Goal: Navigation & Orientation: Go to known website

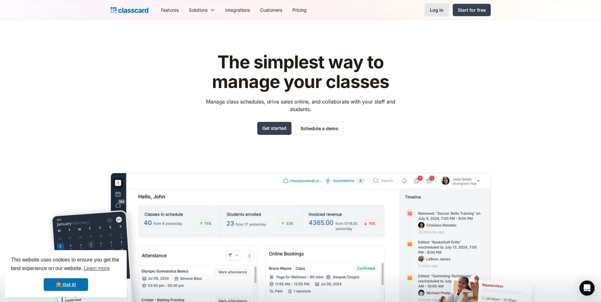
click at [436, 10] on div "Log in" at bounding box center [437, 10] width 14 height 7
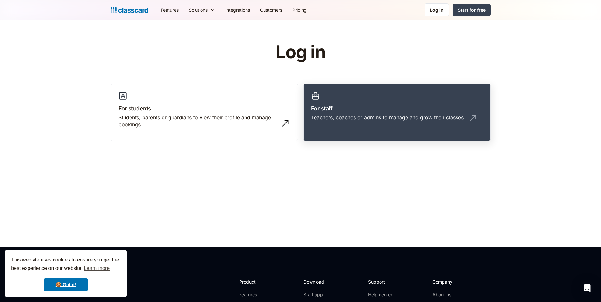
click at [320, 100] on link "For staff Teachers, coaches or admins to manage and grow their classes" at bounding box center [397, 113] width 188 height 58
